Goal: Task Accomplishment & Management: Complete application form

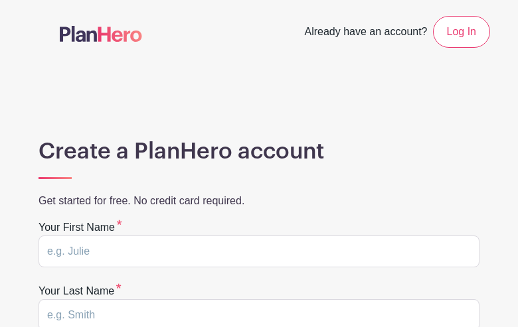
type input "ABcJeaeI"
type input "MsSdvtNETBiI"
type input "danny_b1992@hotmail.co.uk"
